Goal: Information Seeking & Learning: Learn about a topic

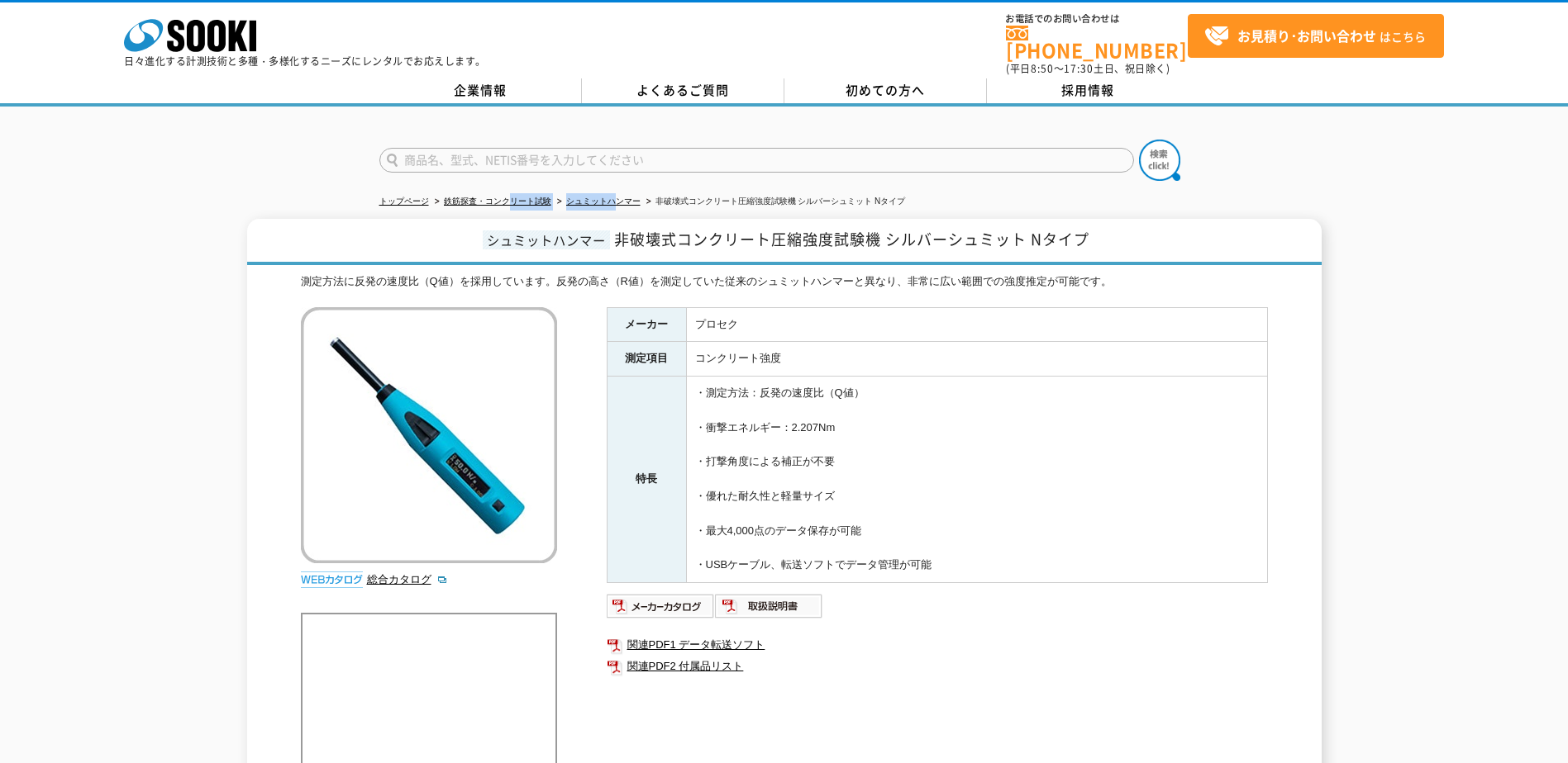
drag, startPoint x: 618, startPoint y: 183, endPoint x: 505, endPoint y: 182, distance: 113.0
click at [505, 185] on ul "トップページ 鉄筋探査・コンクリート試験 シュミットハンマー 非破壊式コンクリート圧縮強度試験機 シルバーシュミット Nタイプ" at bounding box center [784, 202] width 810 height 33
click at [503, 193] on li "鉄筋探査・コンクリート試験" at bounding box center [491, 202] width 120 height 18
click at [497, 197] on link "鉄筋探査・コンクリート試験" at bounding box center [497, 201] width 107 height 9
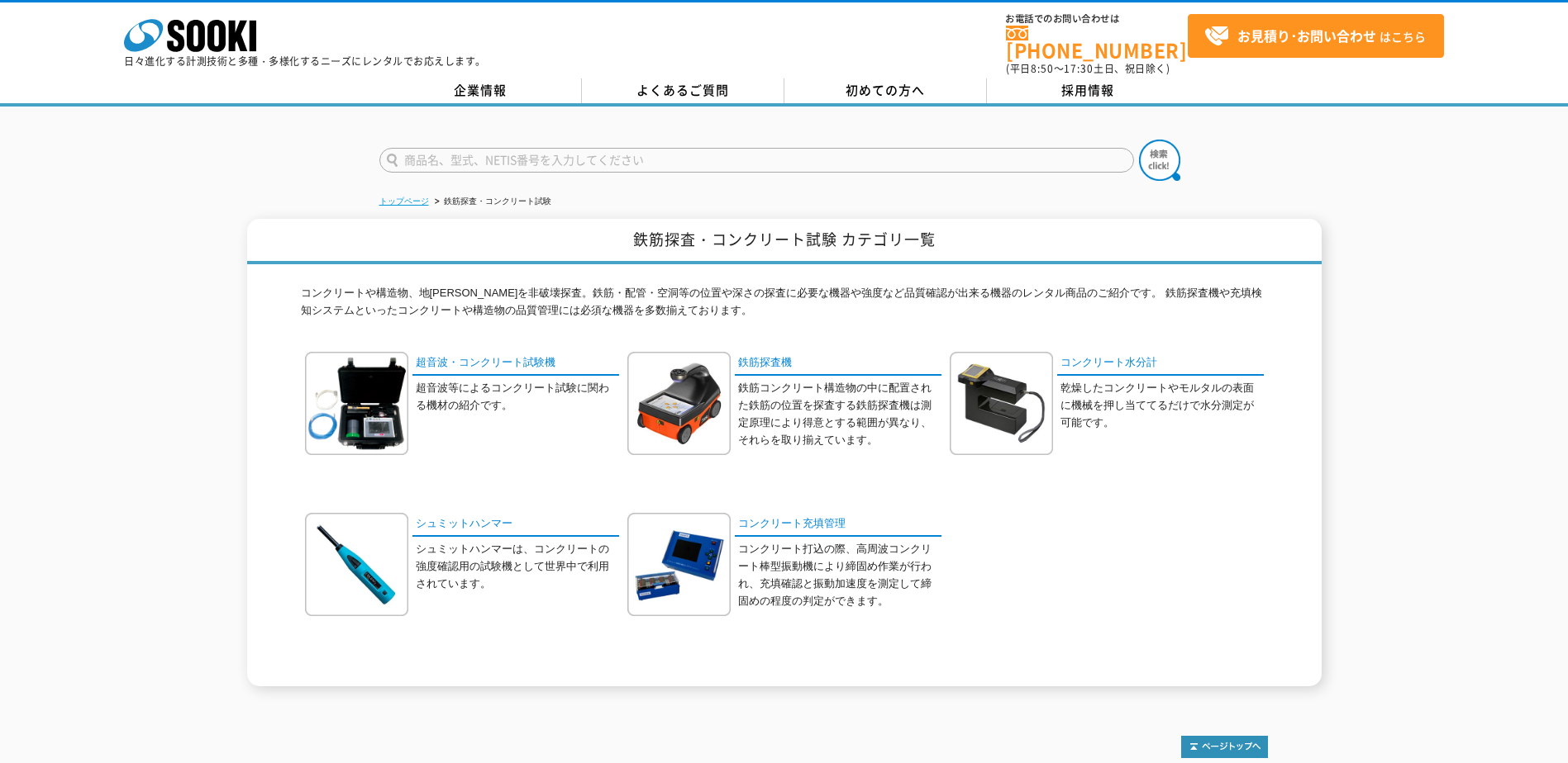
click at [401, 197] on link "トップページ" at bounding box center [404, 201] width 49 height 9
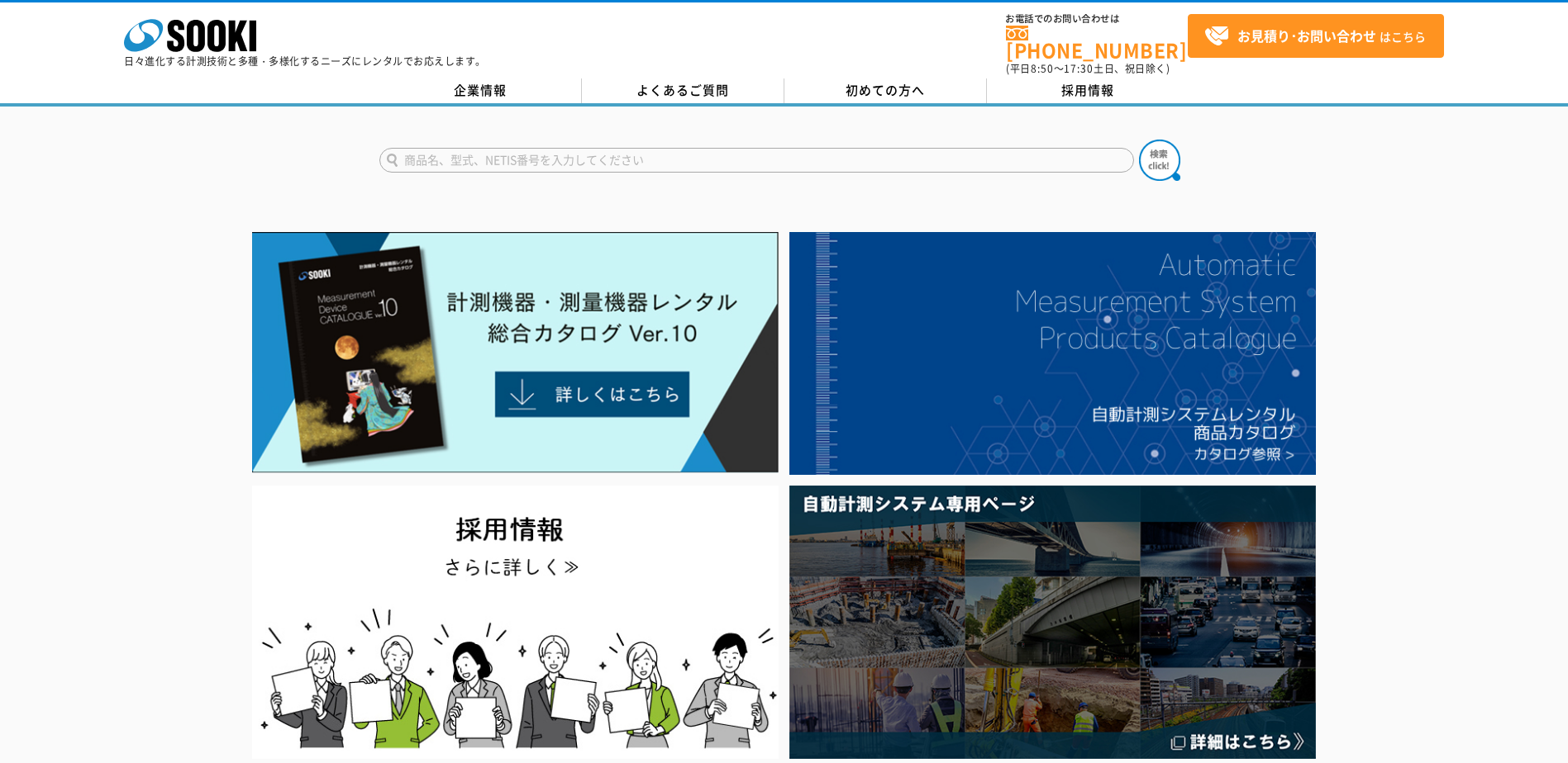
click at [713, 148] on input "text" at bounding box center [756, 161] width 754 height 25
type input "圧縮試験"
click at [1139, 140] on button at bounding box center [1159, 160] width 41 height 41
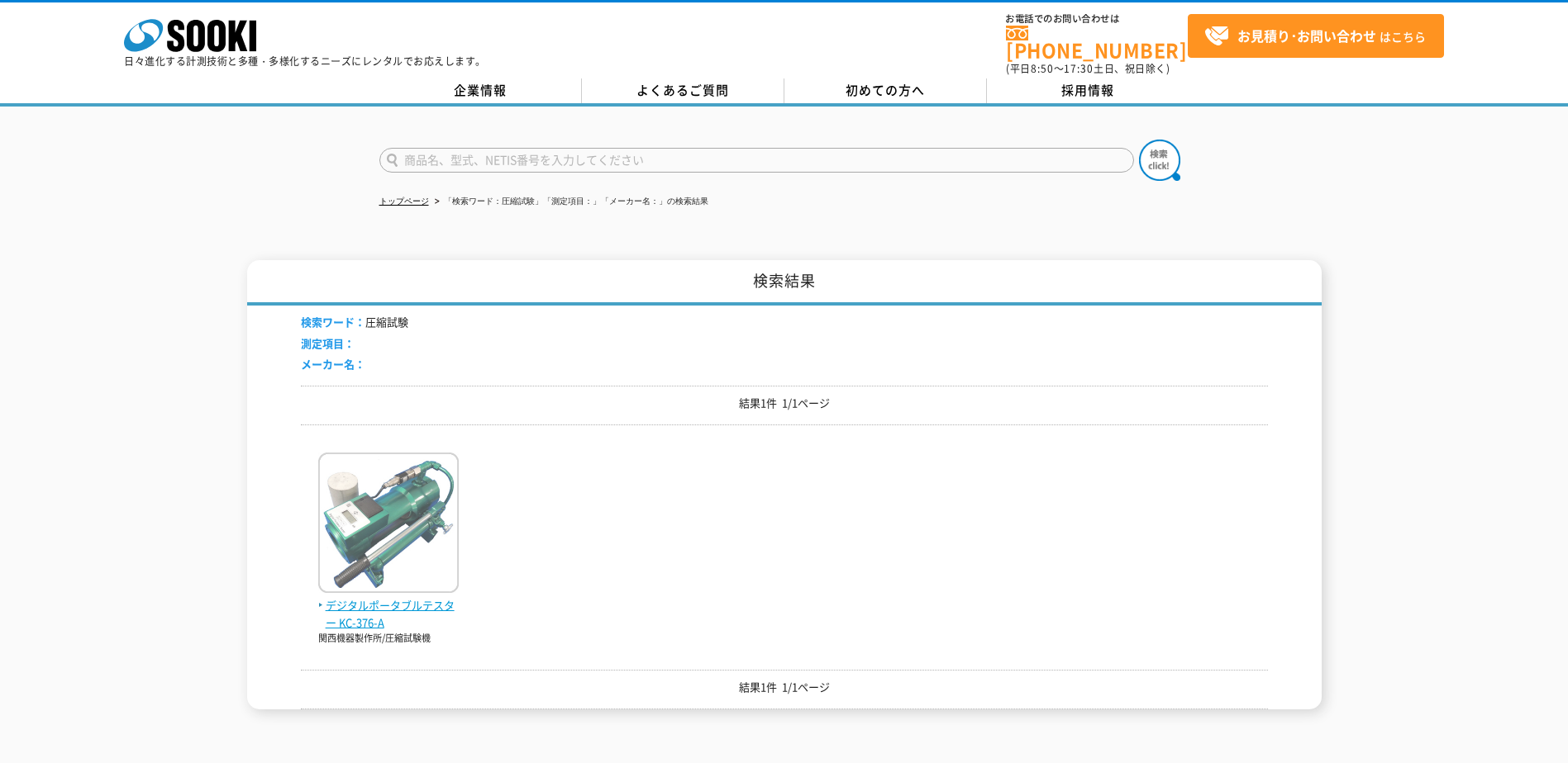
click at [398, 598] on span "デジタルポータブルテスター KC-376-A" at bounding box center [388, 614] width 141 height 34
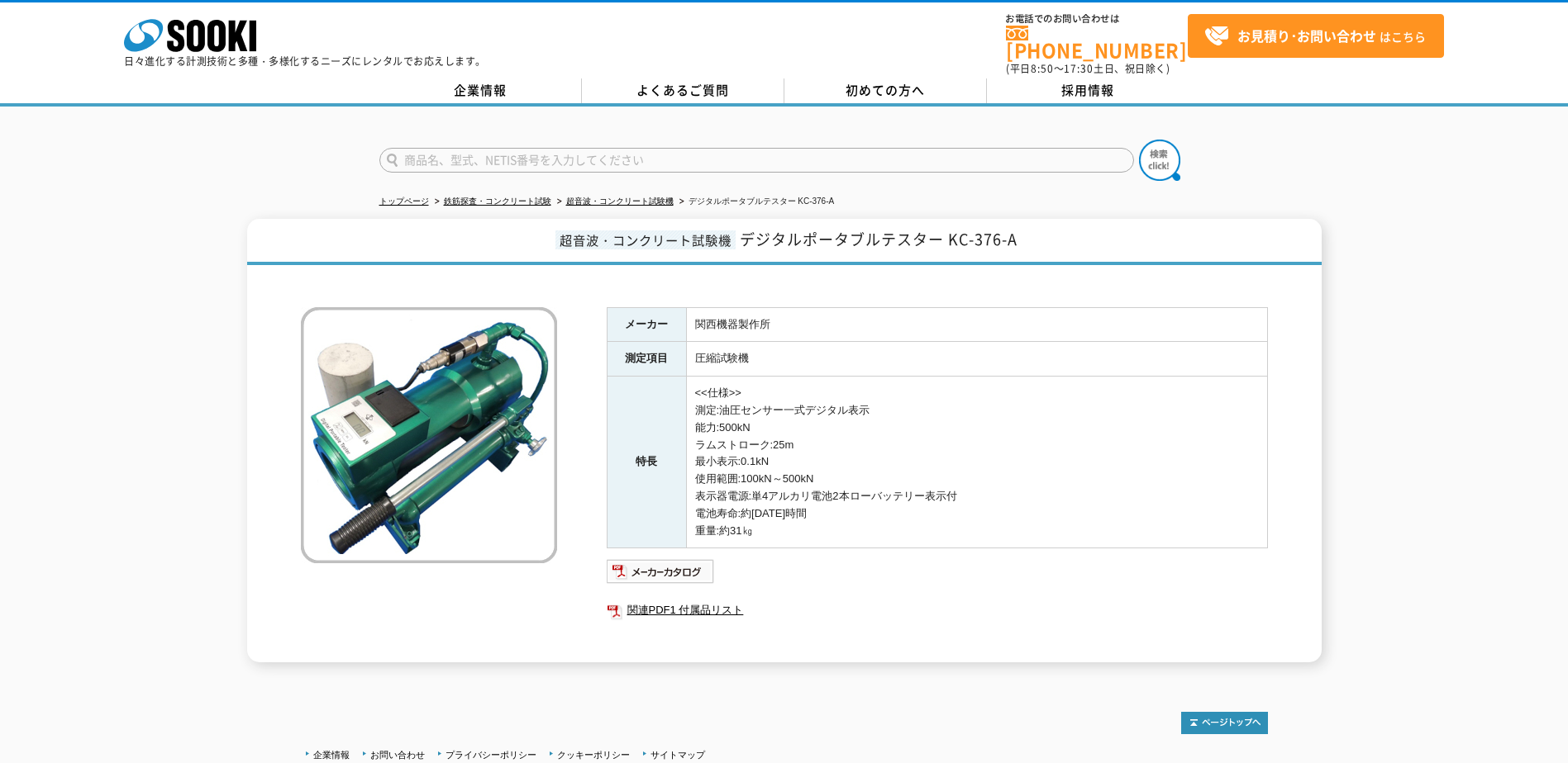
click at [347, 526] on img at bounding box center [429, 435] width 256 height 256
click at [677, 565] on img at bounding box center [661, 571] width 108 height 27
click at [696, 605] on link "関連PDF1 付属品リスト" at bounding box center [938, 611] width 661 height 22
click at [654, 566] on img at bounding box center [661, 571] width 108 height 27
